Goal: Task Accomplishment & Management: Use online tool/utility

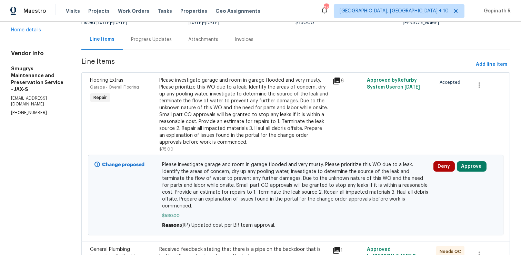
scroll to position [103, 0]
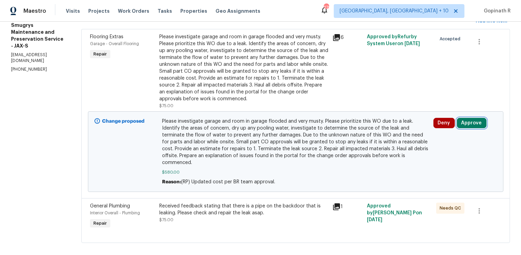
click at [470, 122] on button "Approve" at bounding box center [472, 123] width 30 height 10
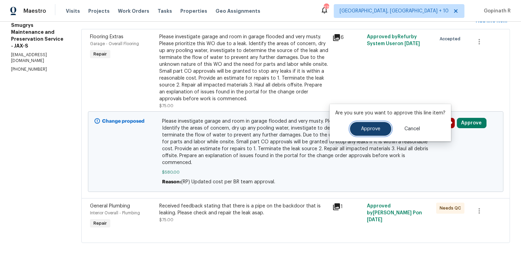
click at [364, 132] on button "Approve" at bounding box center [370, 129] width 41 height 14
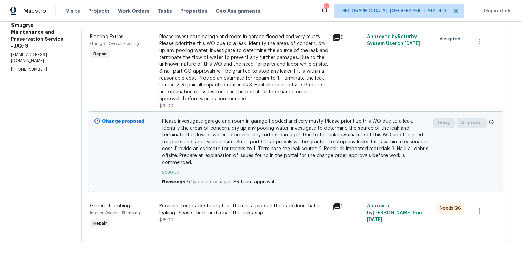
scroll to position [0, 0]
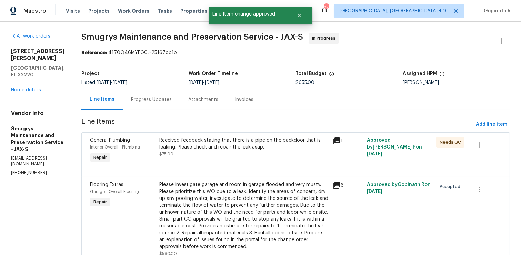
click at [107, 51] on div "Reference: 4170Q46MYEG0J-25167db1b" at bounding box center [295, 52] width 428 height 7
copy div "4170Q46MYEG0J"
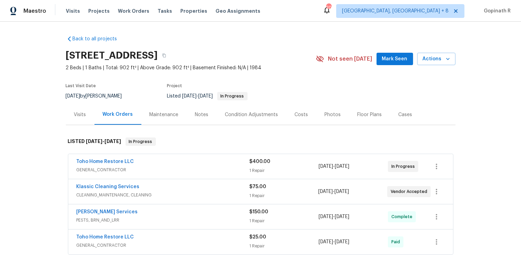
click at [78, 119] on div "Visits" at bounding box center [80, 114] width 29 height 20
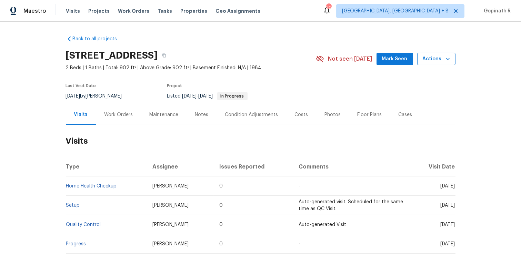
click at [432, 59] on span "Actions" at bounding box center [436, 59] width 27 height 9
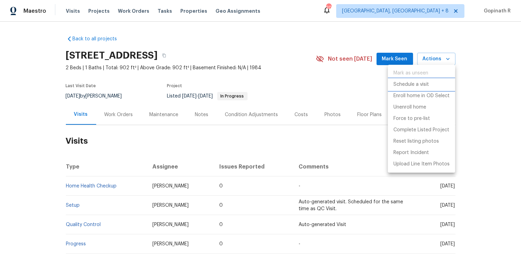
click at [408, 86] on p "Schedule a visit" at bounding box center [411, 84] width 36 height 7
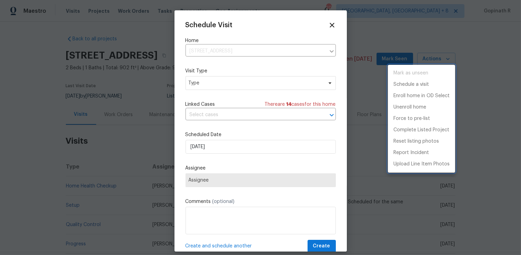
click at [198, 83] on div at bounding box center [260, 127] width 521 height 255
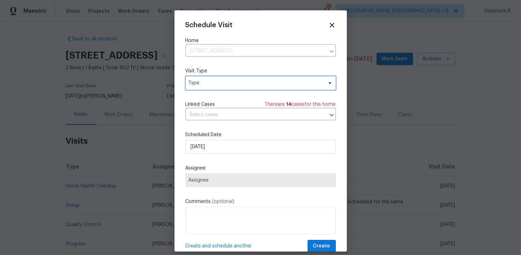
click at [198, 83] on span "Type" at bounding box center [256, 83] width 134 height 7
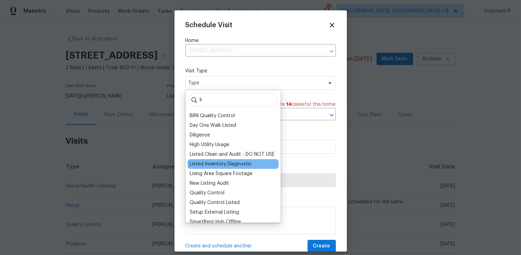
type input "li"
click at [216, 161] on div "Listed Inventory Diagnostic" at bounding box center [221, 164] width 62 height 7
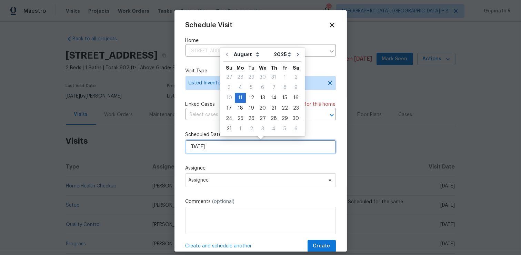
click at [198, 153] on input "[DATE]" at bounding box center [260, 147] width 150 height 14
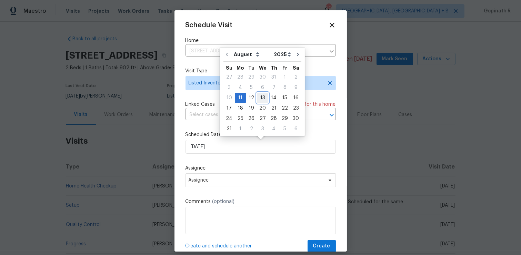
click at [260, 97] on div "13" at bounding box center [262, 98] width 11 height 10
type input "[DATE]"
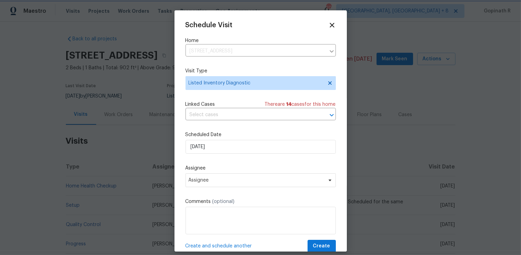
scroll to position [13, 0]
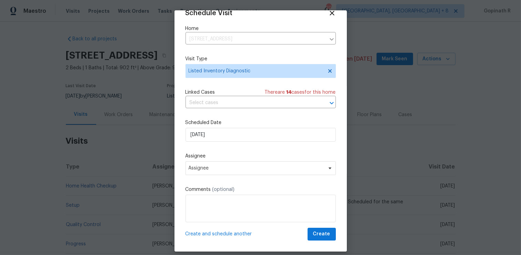
click at [217, 159] on label "Assignee" at bounding box center [260, 156] width 150 height 7
click at [222, 168] on span "Assignee" at bounding box center [256, 168] width 135 height 6
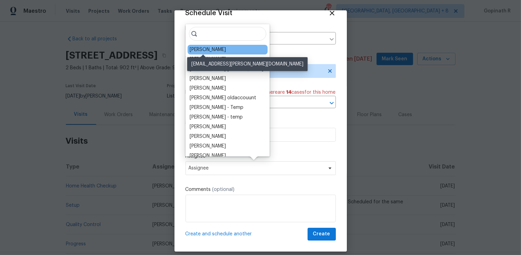
click at [212, 46] on div "[PERSON_NAME]" at bounding box center [208, 49] width 36 height 7
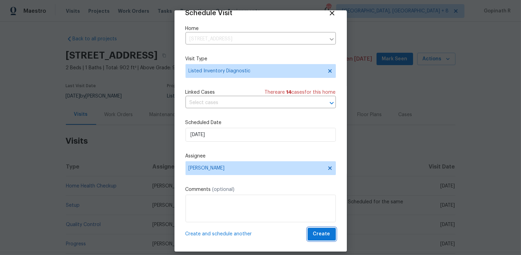
click at [323, 236] on span "Create" at bounding box center [321, 234] width 17 height 9
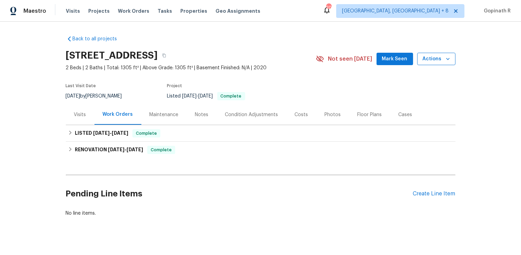
click at [438, 60] on span "Actions" at bounding box center [436, 59] width 27 height 9
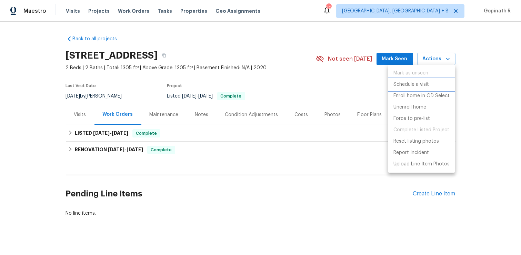
click at [422, 82] on p "Schedule a visit" at bounding box center [411, 84] width 36 height 7
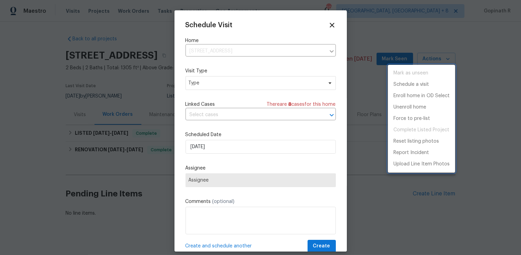
click at [211, 82] on div at bounding box center [260, 127] width 521 height 255
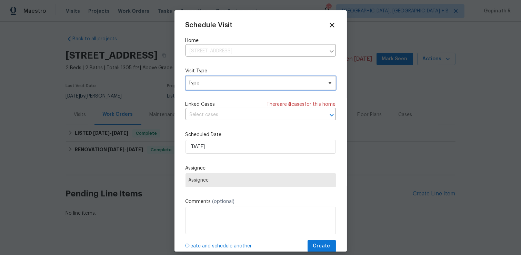
click at [211, 82] on span "Type" at bounding box center [256, 83] width 134 height 7
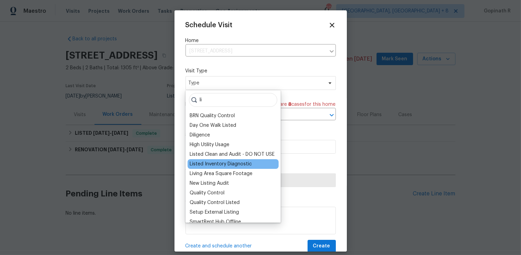
type input "li"
click at [218, 163] on div "Listed Inventory Diagnostic" at bounding box center [221, 164] width 62 height 7
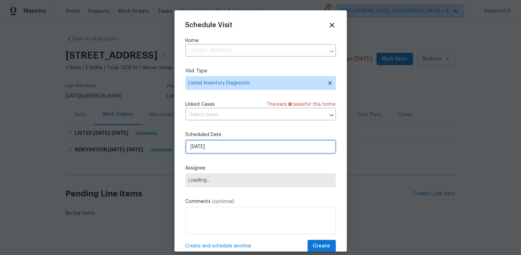
click at [198, 143] on input "[DATE]" at bounding box center [260, 147] width 150 height 14
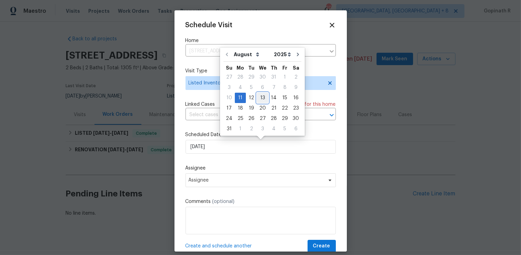
click at [261, 99] on div "13" at bounding box center [262, 98] width 11 height 10
type input "[DATE]"
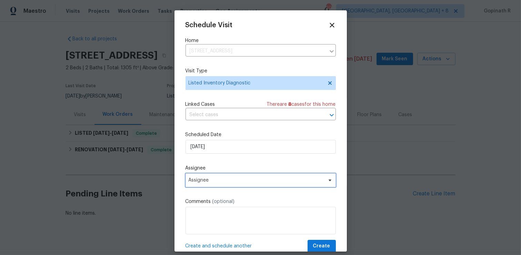
click at [207, 184] on span "Assignee" at bounding box center [260, 180] width 150 height 14
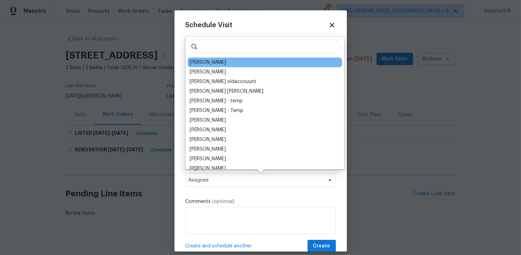
click at [203, 64] on div "[PERSON_NAME]" at bounding box center [208, 62] width 36 height 7
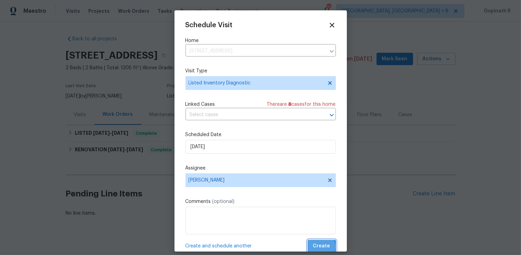
click at [317, 248] on span "Create" at bounding box center [321, 246] width 17 height 9
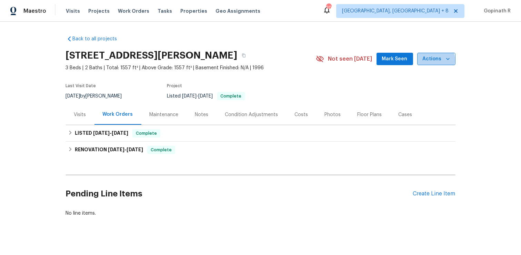
click at [433, 60] on span "Actions" at bounding box center [436, 59] width 27 height 9
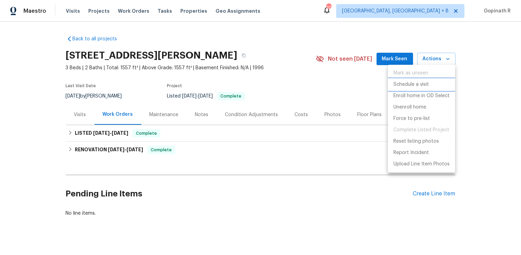
click at [409, 83] on p "Schedule a visit" at bounding box center [411, 84] width 36 height 7
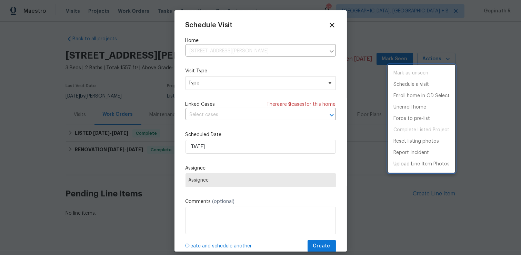
click at [202, 76] on div at bounding box center [260, 127] width 521 height 255
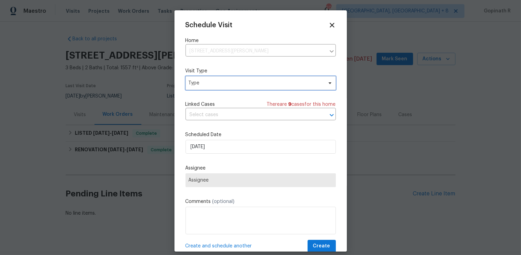
click at [206, 80] on span "Type" at bounding box center [256, 83] width 134 height 7
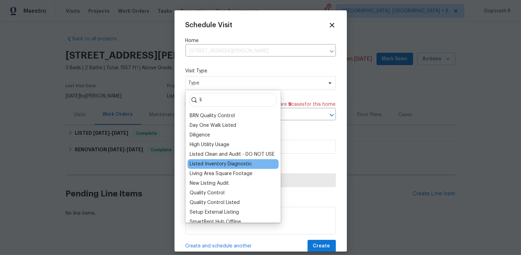
type input "li"
click at [228, 162] on div "Listed Inventory Diagnostic" at bounding box center [221, 164] width 62 height 7
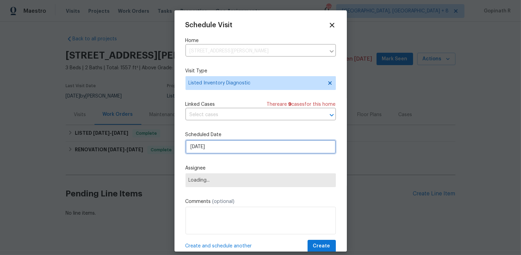
click at [198, 149] on input "[DATE]" at bounding box center [260, 147] width 150 height 14
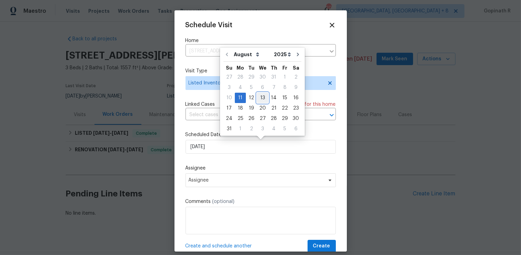
click at [261, 98] on div "13" at bounding box center [262, 98] width 11 height 10
type input "[DATE]"
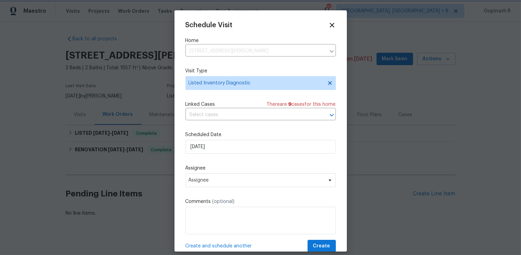
scroll to position [13, 0]
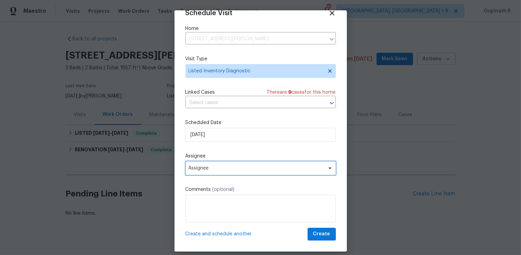
click at [252, 172] on span "Assignee" at bounding box center [260, 168] width 150 height 14
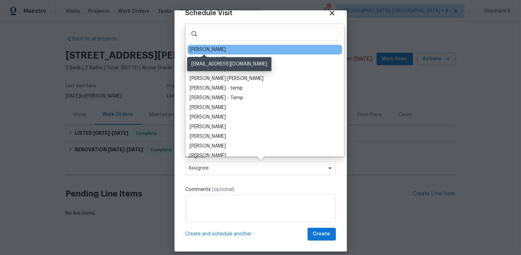
click at [210, 49] on div "[PERSON_NAME]" at bounding box center [208, 49] width 36 height 7
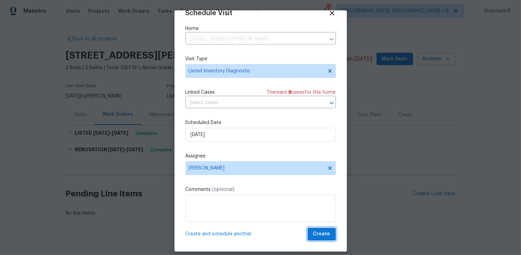
click at [315, 234] on span "Create" at bounding box center [321, 234] width 17 height 9
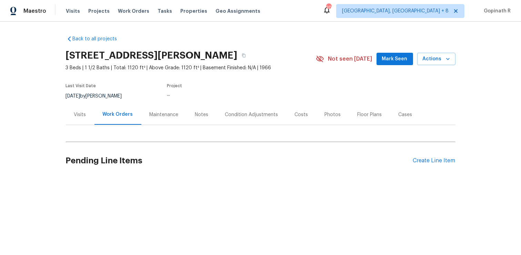
click at [443, 65] on div "[STREET_ADDRESS][PERSON_NAME] 3 Beds | 1 1/2 Baths | Total: 1120 ft² | Above Gr…" at bounding box center [260, 59] width 389 height 25
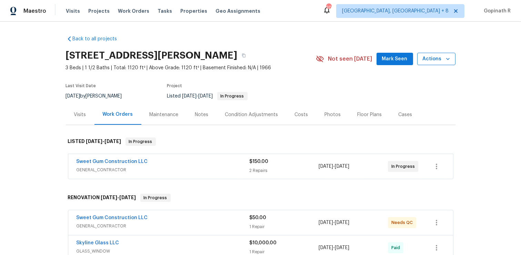
click at [441, 63] on span "Actions" at bounding box center [436, 59] width 27 height 9
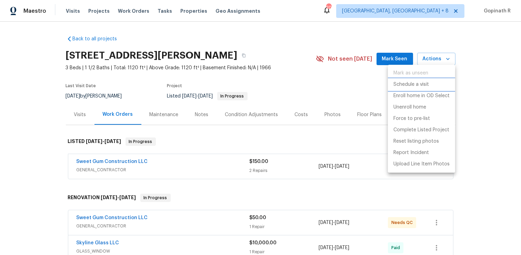
click at [411, 83] on p "Schedule a visit" at bounding box center [411, 84] width 36 height 7
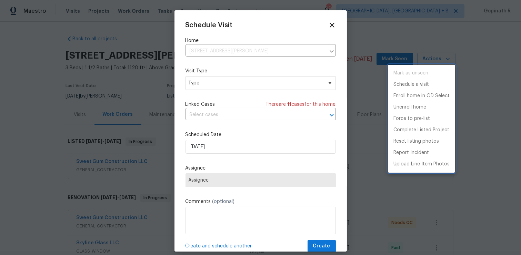
click at [209, 82] on div at bounding box center [260, 127] width 521 height 255
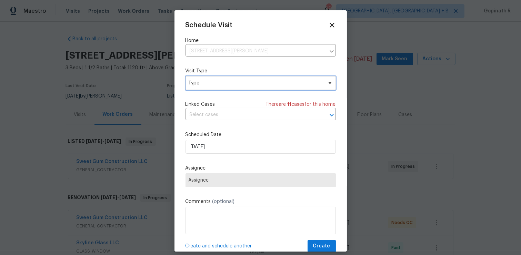
click at [209, 82] on span "Type" at bounding box center [256, 83] width 134 height 7
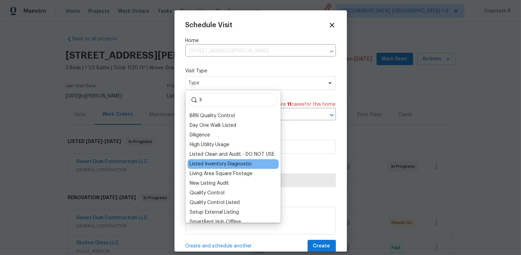
type input "li"
click at [218, 163] on div "Listed Inventory Diagnostic" at bounding box center [221, 164] width 62 height 7
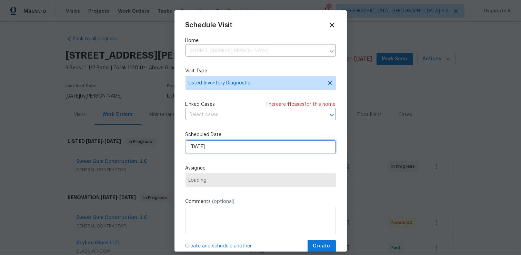
click at [206, 150] on input "[DATE]" at bounding box center [260, 147] width 150 height 14
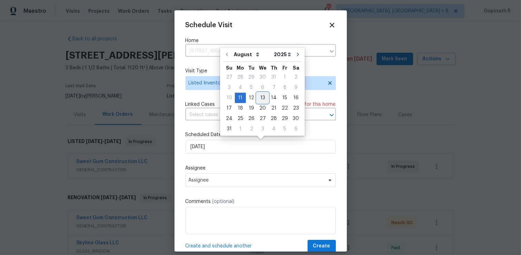
click at [260, 98] on div "13" at bounding box center [262, 98] width 11 height 10
type input "[DATE]"
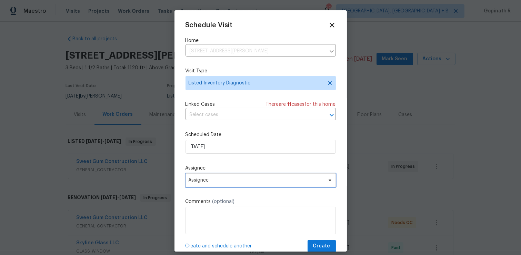
click at [198, 180] on span "Assignee" at bounding box center [256, 181] width 135 height 6
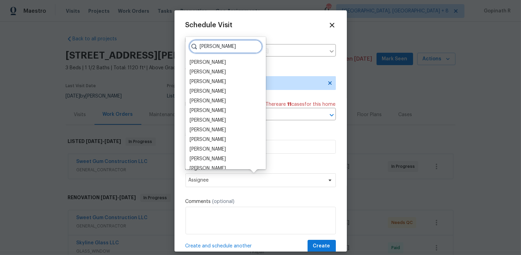
drag, startPoint x: 213, startPoint y: 49, endPoint x: 191, endPoint y: 48, distance: 22.4
click at [191, 48] on input "ryan" at bounding box center [225, 47] width 73 height 14
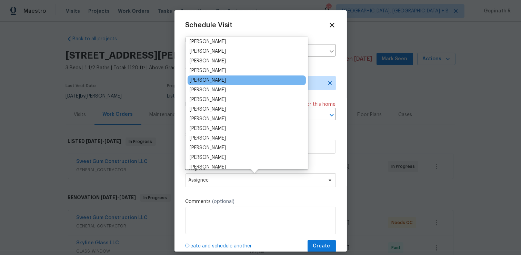
scroll to position [58, 0]
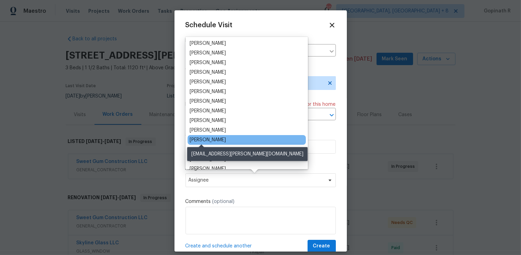
type input "matt"
click at [209, 139] on div "[PERSON_NAME]" at bounding box center [208, 139] width 36 height 7
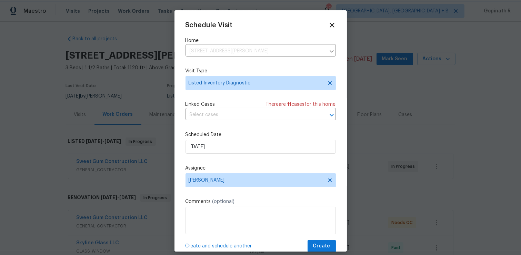
scroll to position [13, 0]
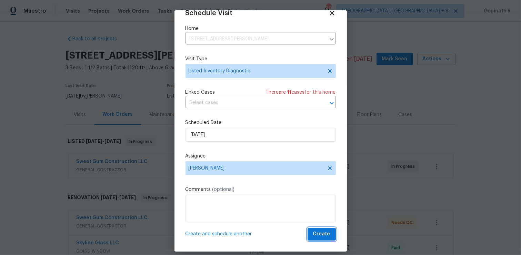
click at [321, 232] on span "Create" at bounding box center [321, 234] width 17 height 9
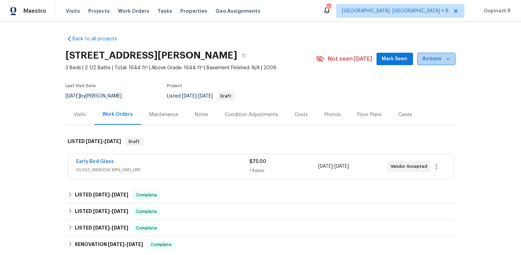
click at [443, 58] on span "Actions" at bounding box center [436, 59] width 27 height 9
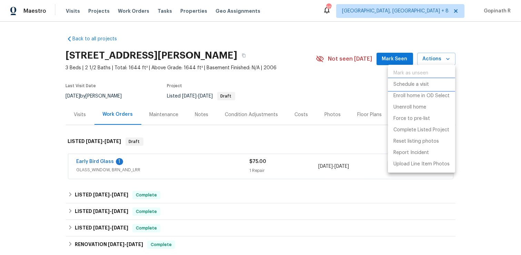
click at [406, 84] on p "Schedule a visit" at bounding box center [411, 84] width 36 height 7
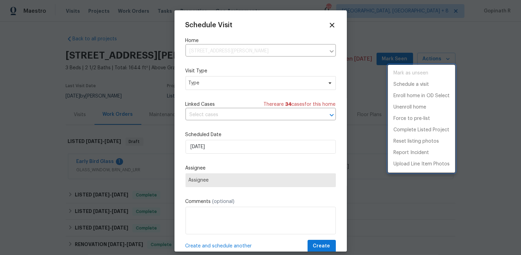
click at [192, 81] on div at bounding box center [260, 127] width 521 height 255
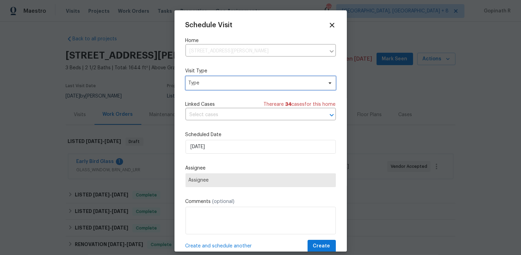
click at [215, 77] on span "Type" at bounding box center [260, 83] width 150 height 14
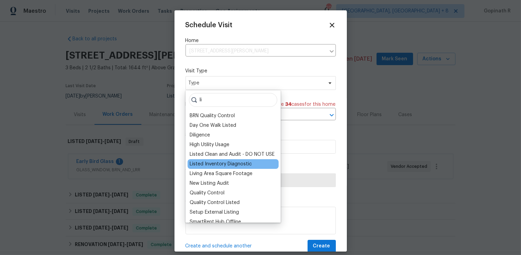
type input "li"
click at [219, 165] on div "Listed Inventory Diagnostic" at bounding box center [221, 164] width 62 height 7
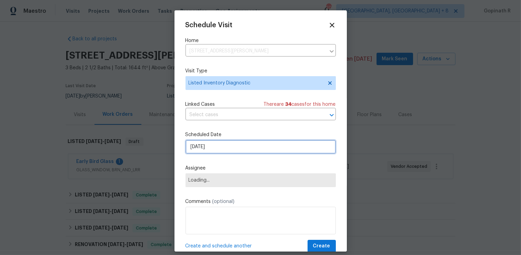
click at [194, 149] on input "11/08/2025" at bounding box center [260, 147] width 150 height 14
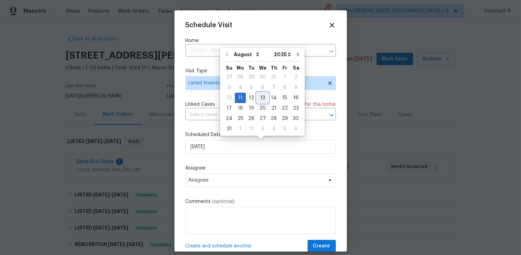
click at [260, 98] on div "13" at bounding box center [262, 98] width 11 height 10
type input "[DATE]"
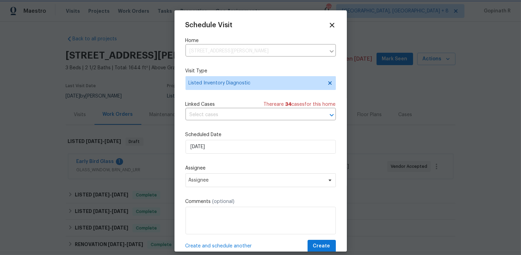
scroll to position [13, 0]
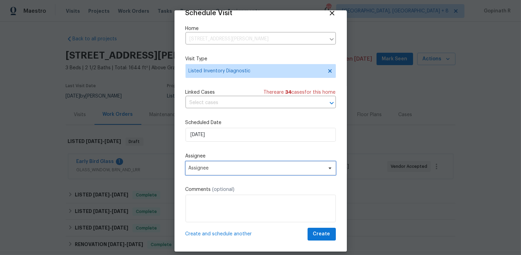
click at [235, 168] on span "Assignee" at bounding box center [256, 168] width 135 height 6
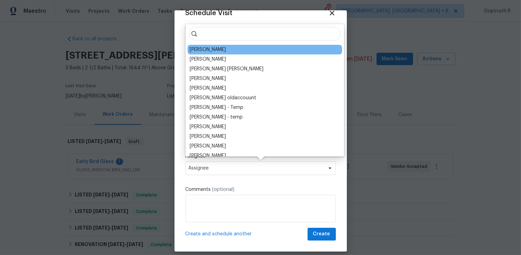
click at [213, 49] on div "[PERSON_NAME]" at bounding box center [208, 49] width 36 height 7
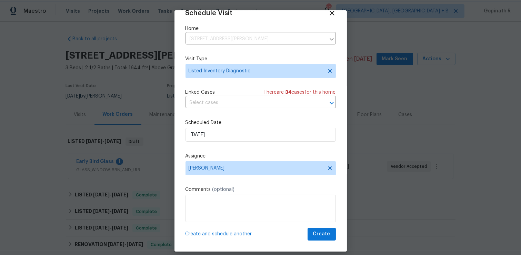
scroll to position [7, 0]
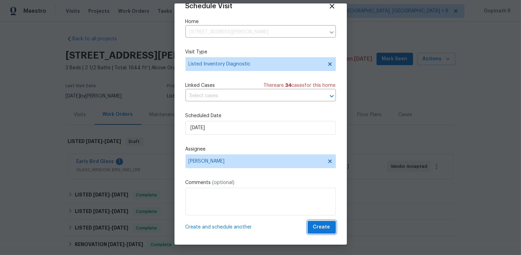
click at [317, 229] on span "Create" at bounding box center [321, 227] width 17 height 9
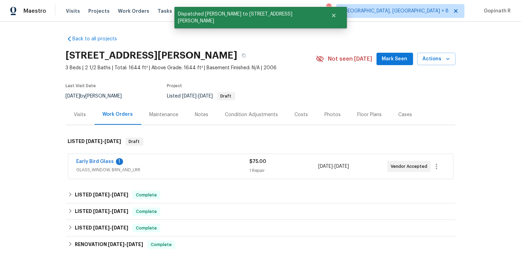
scroll to position [0, 0]
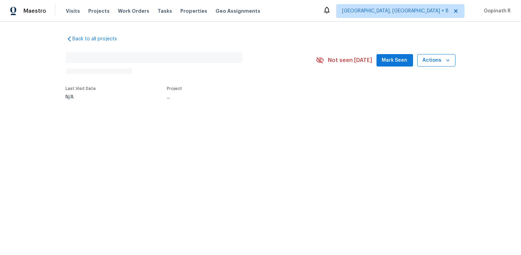
click at [441, 65] on div "No address found N/A Not seen [DATE] Mark Seen Actions" at bounding box center [260, 61] width 389 height 28
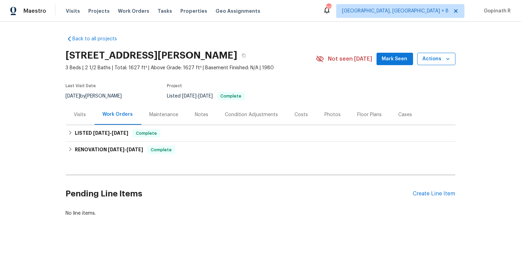
click at [441, 65] on div "[STREET_ADDRESS][PERSON_NAME] 3 Beds | 2 1/2 Baths | Total: 1627 ft² | Above Gr…" at bounding box center [260, 59] width 389 height 25
click at [435, 61] on span "Actions" at bounding box center [436, 59] width 27 height 9
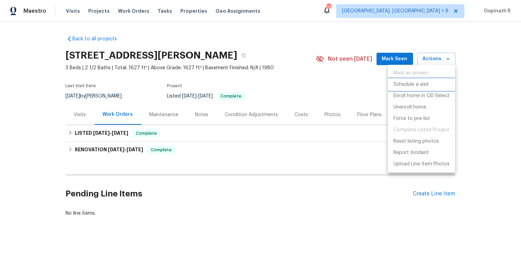
click at [398, 85] on p "Schedule a visit" at bounding box center [411, 84] width 36 height 7
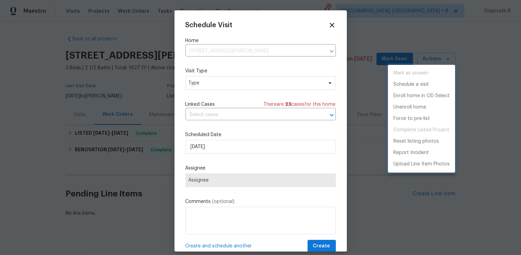
click at [203, 86] on div at bounding box center [260, 127] width 521 height 255
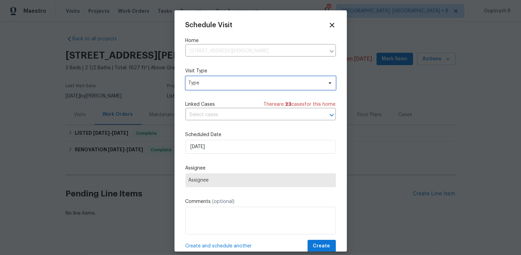
click at [203, 86] on span "Type" at bounding box center [256, 83] width 134 height 7
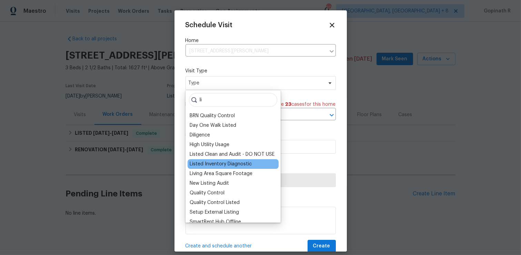
type input "li"
click at [212, 163] on div "Listed Inventory Diagnostic" at bounding box center [221, 164] width 62 height 7
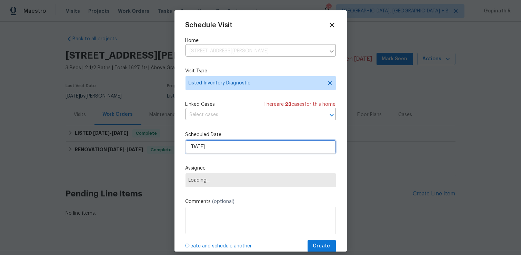
click at [199, 146] on input "[DATE]" at bounding box center [260, 147] width 150 height 14
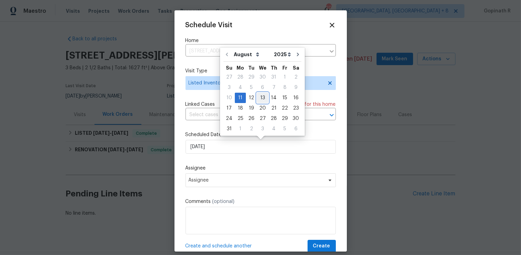
click at [259, 100] on div "13" at bounding box center [262, 98] width 11 height 10
type input "[DATE]"
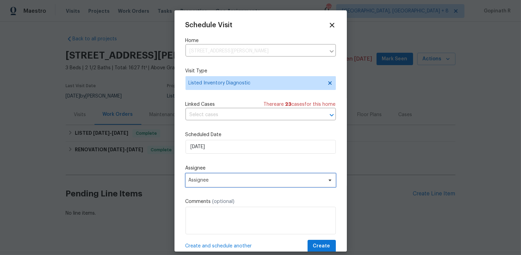
click at [208, 180] on span "Assignee" at bounding box center [256, 181] width 135 height 6
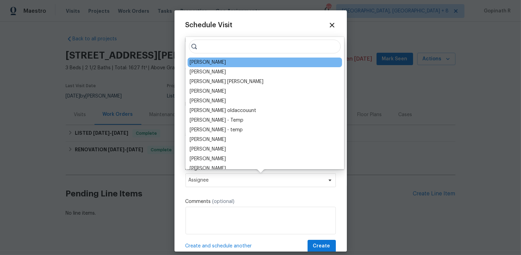
click at [215, 62] on div "[PERSON_NAME]" at bounding box center [208, 62] width 36 height 7
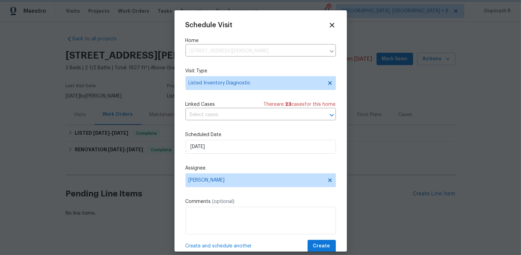
scroll to position [13, 0]
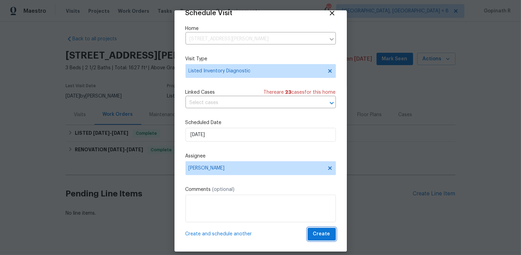
click at [325, 233] on span "Create" at bounding box center [321, 234] width 17 height 9
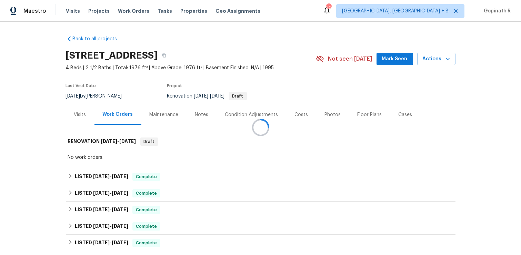
click at [440, 60] on div at bounding box center [260, 127] width 521 height 255
click at [440, 60] on span "Actions" at bounding box center [436, 59] width 27 height 9
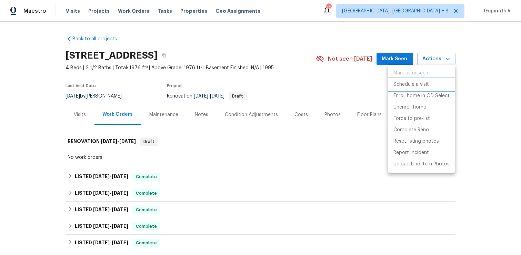
click at [405, 85] on p "Schedule a visit" at bounding box center [411, 84] width 36 height 7
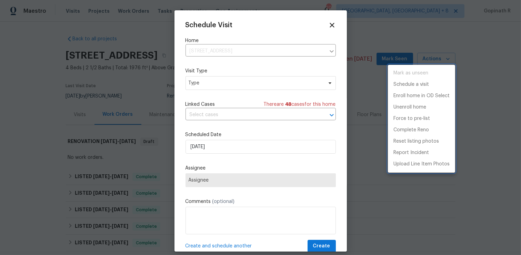
click at [197, 83] on div at bounding box center [260, 127] width 521 height 255
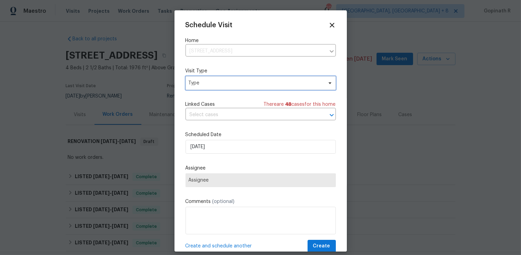
click at [197, 83] on span "Type" at bounding box center [256, 83] width 134 height 7
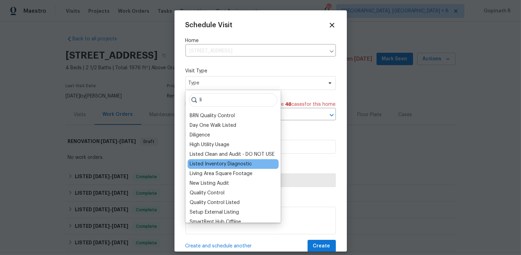
type input "li"
click at [231, 164] on div "Listed Inventory Diagnostic" at bounding box center [221, 164] width 62 height 7
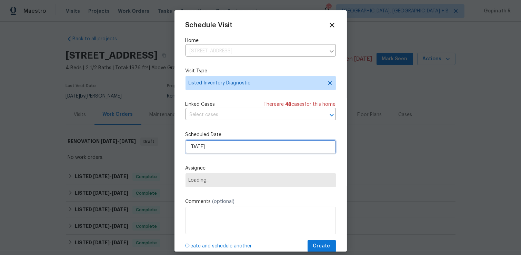
click at [198, 148] on input "[DATE]" at bounding box center [260, 147] width 150 height 14
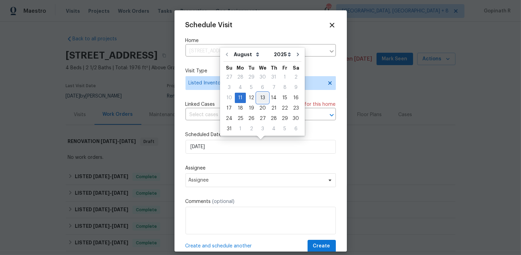
click at [258, 98] on div "13" at bounding box center [262, 98] width 11 height 10
type input "[DATE]"
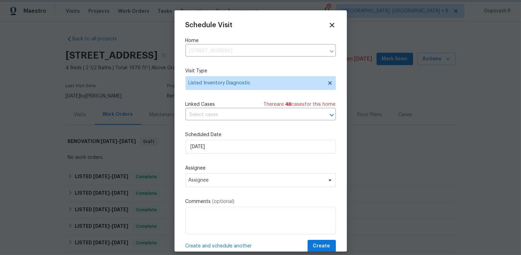
scroll to position [13, 0]
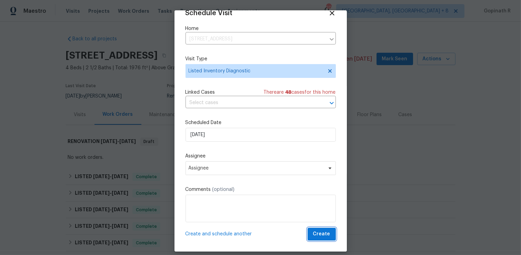
click at [316, 239] on button "Create" at bounding box center [321, 234] width 28 height 13
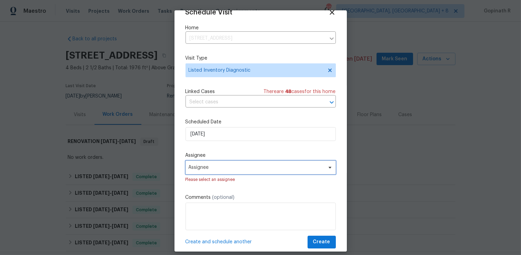
click at [243, 173] on span "Assignee" at bounding box center [260, 168] width 150 height 14
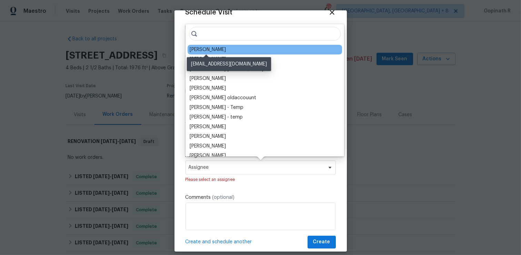
click at [221, 51] on div "[PERSON_NAME]" at bounding box center [208, 49] width 36 height 7
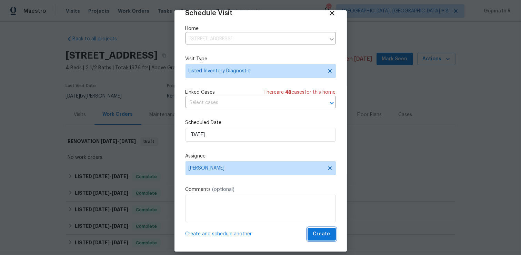
click at [316, 233] on span "Create" at bounding box center [321, 234] width 17 height 9
